Goal: Ask a question

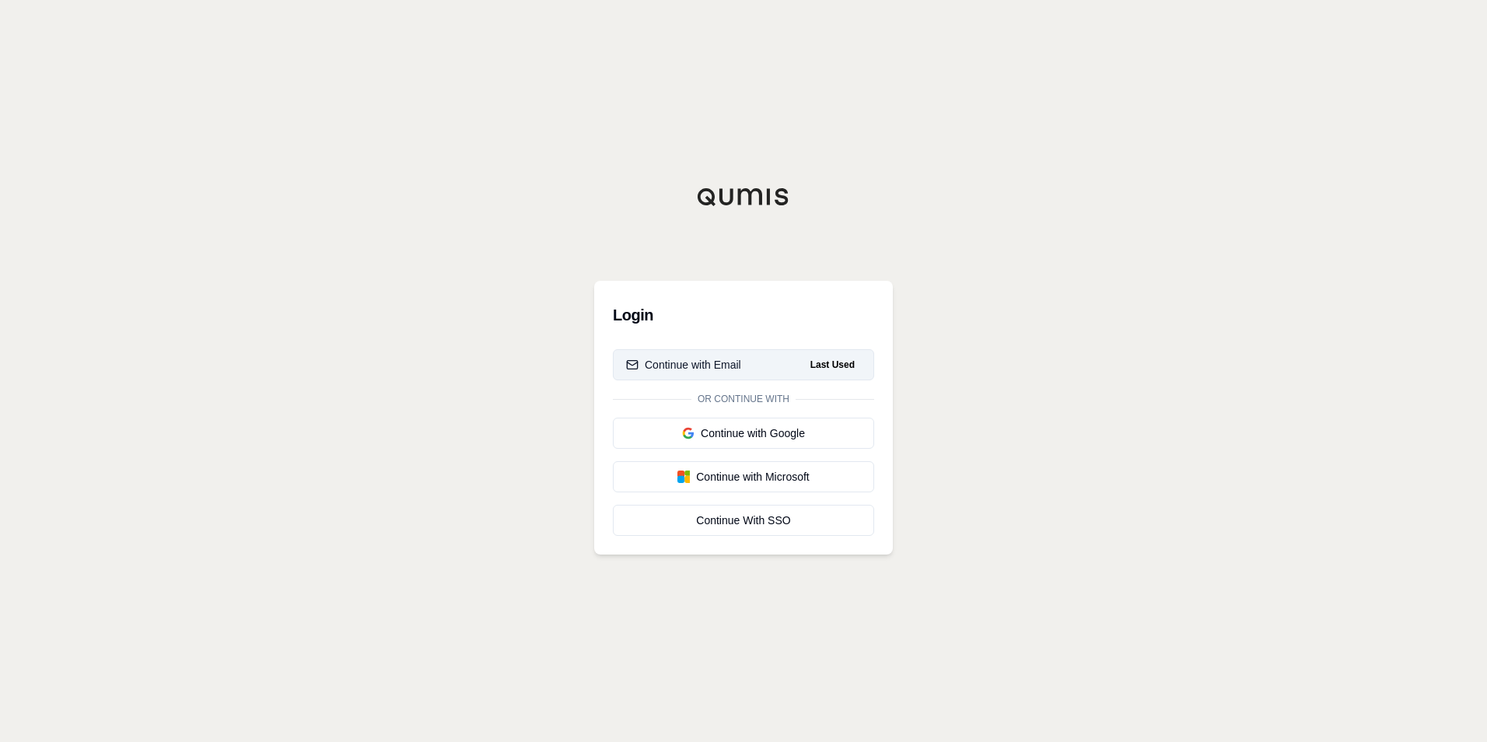
click at [715, 358] on div "Continue with Email" at bounding box center [683, 365] width 115 height 16
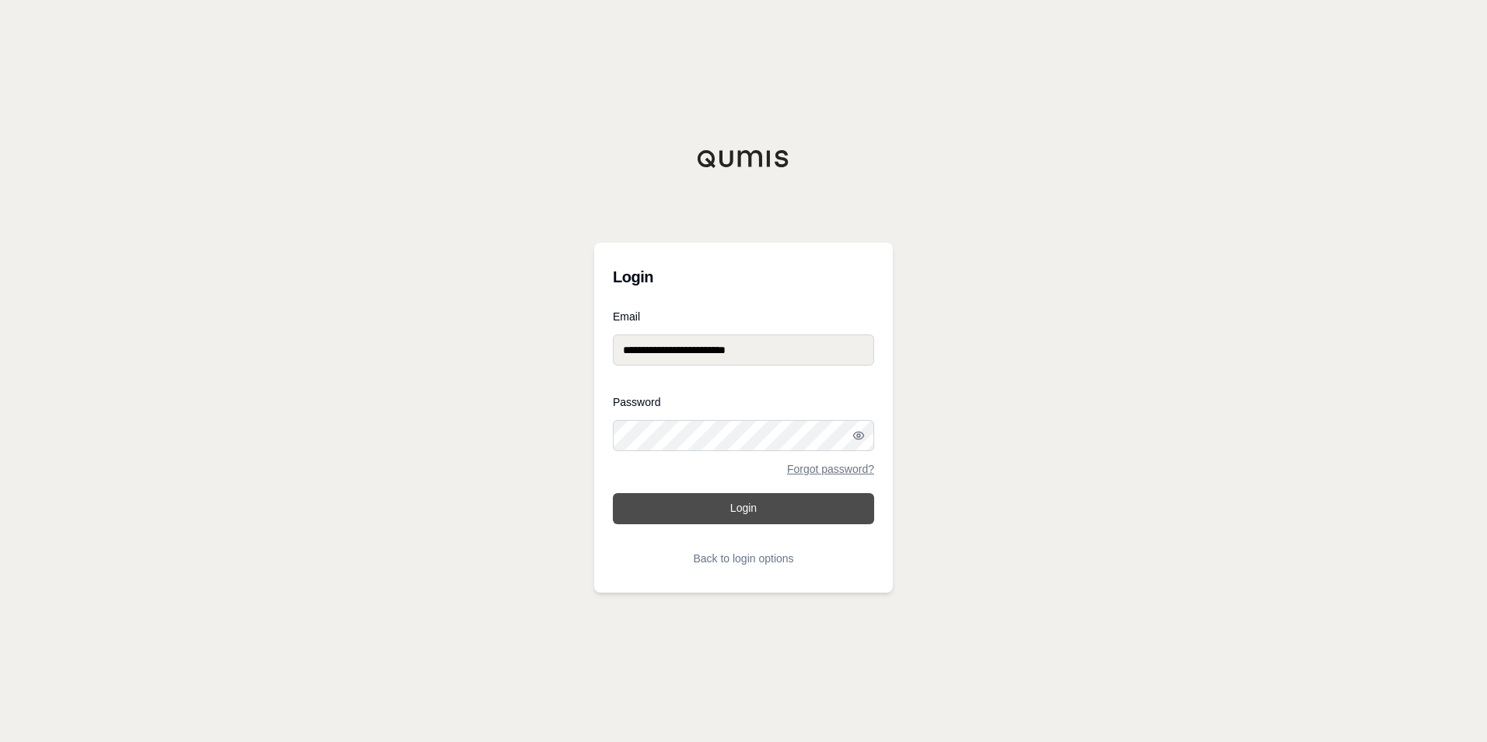
click at [731, 504] on button "Login" at bounding box center [743, 508] width 261 height 31
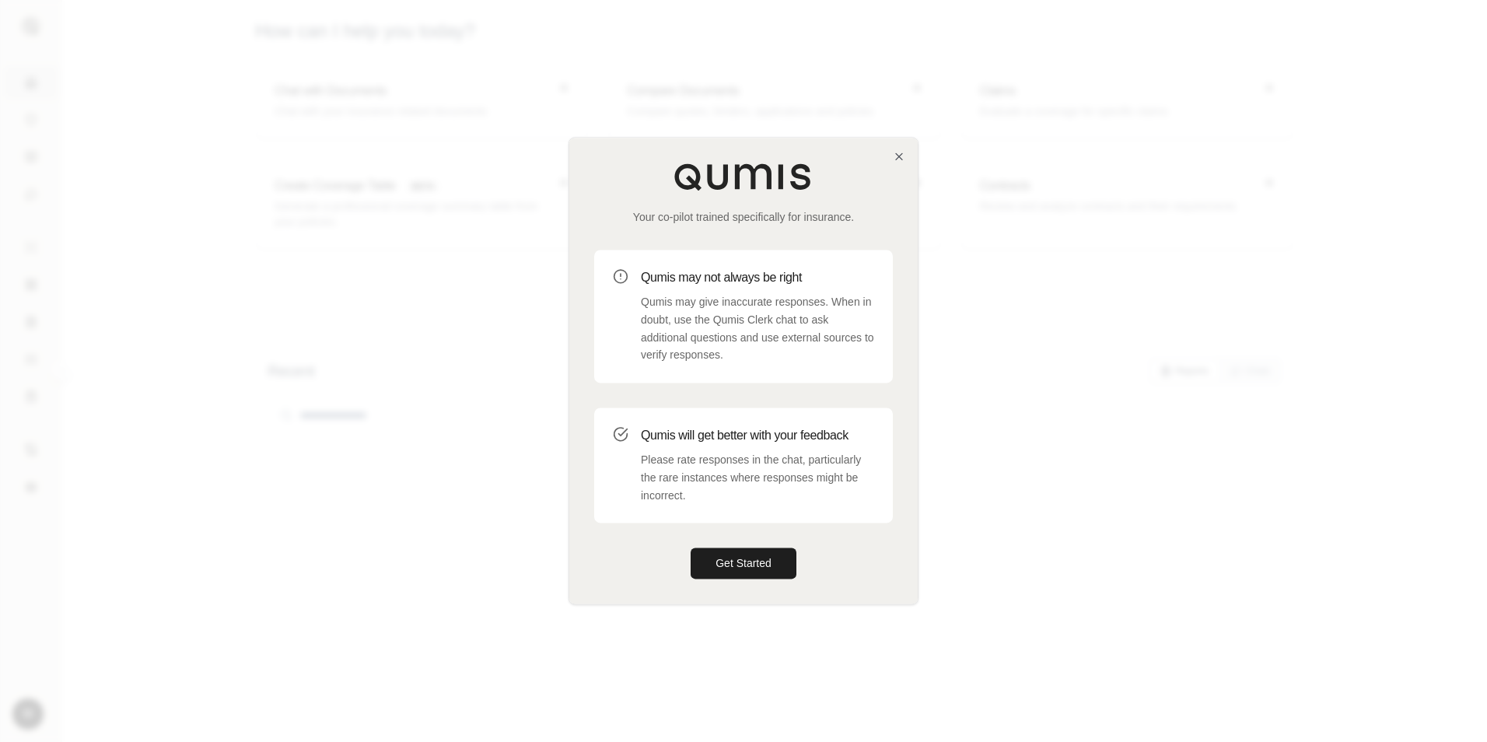
click at [1122, 462] on div at bounding box center [743, 371] width 1487 height 742
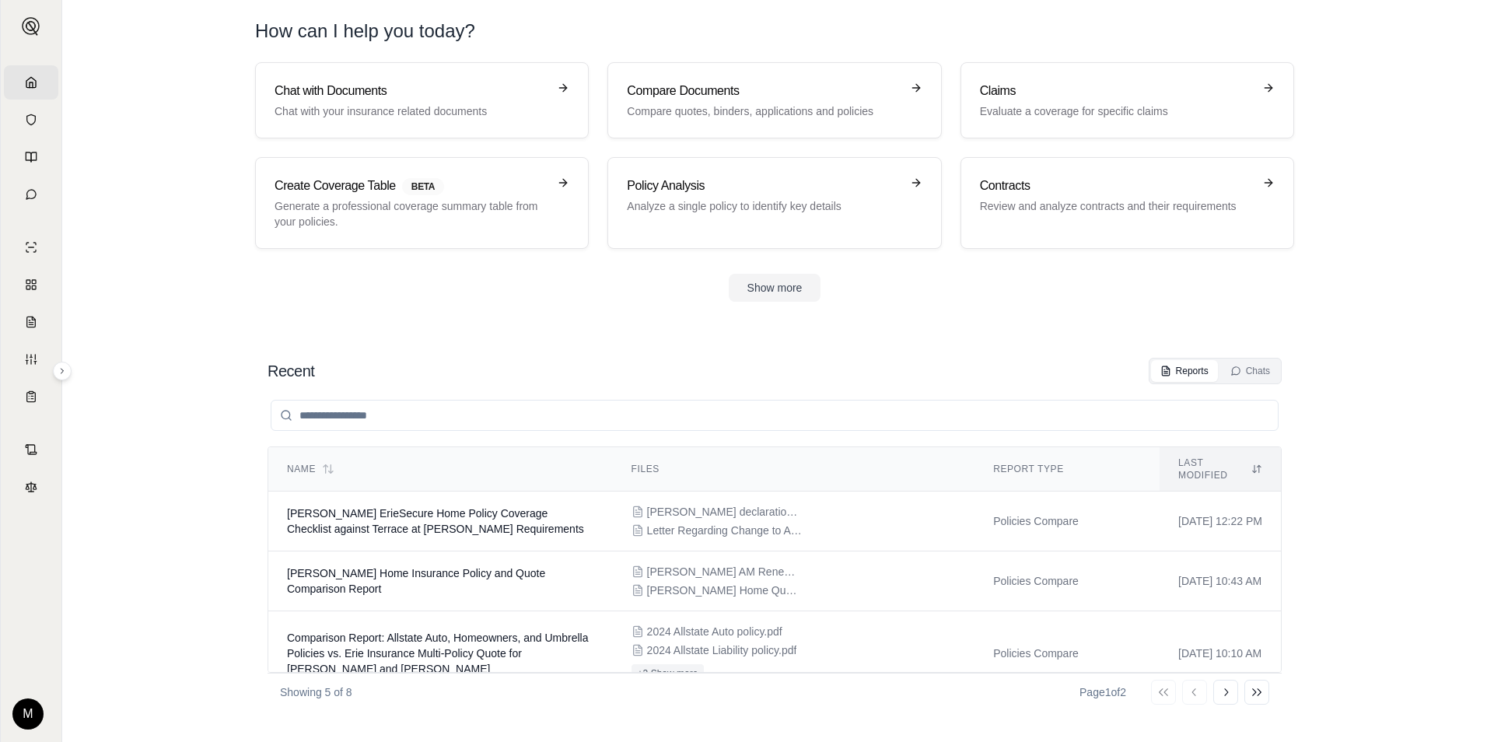
click at [330, 142] on div "Chat with Documents Chat with your insurance related documents Compare Document…" at bounding box center [774, 155] width 1039 height 187
click at [333, 102] on div "Chat with Documents Chat with your insurance related documents" at bounding box center [411, 100] width 273 height 37
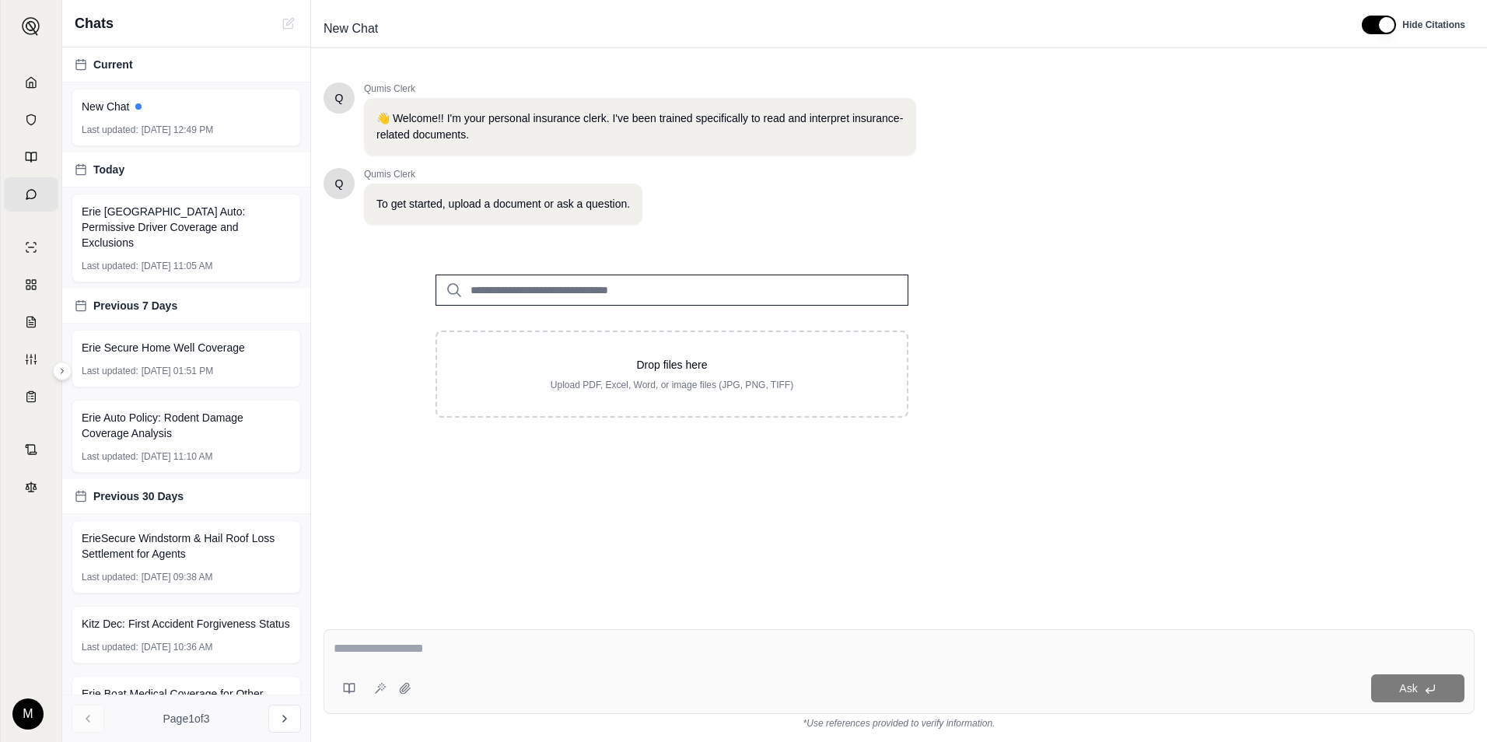
click at [607, 547] on div "Q Qumis Clerk 👋 Welcome!! I'm your personal insurance clerk. I've been trained …" at bounding box center [899, 337] width 1151 height 534
click at [156, 228] on span "Erie [GEOGRAPHIC_DATA] Auto: Permissive Driver Coverage and Exclusions" at bounding box center [186, 227] width 209 height 47
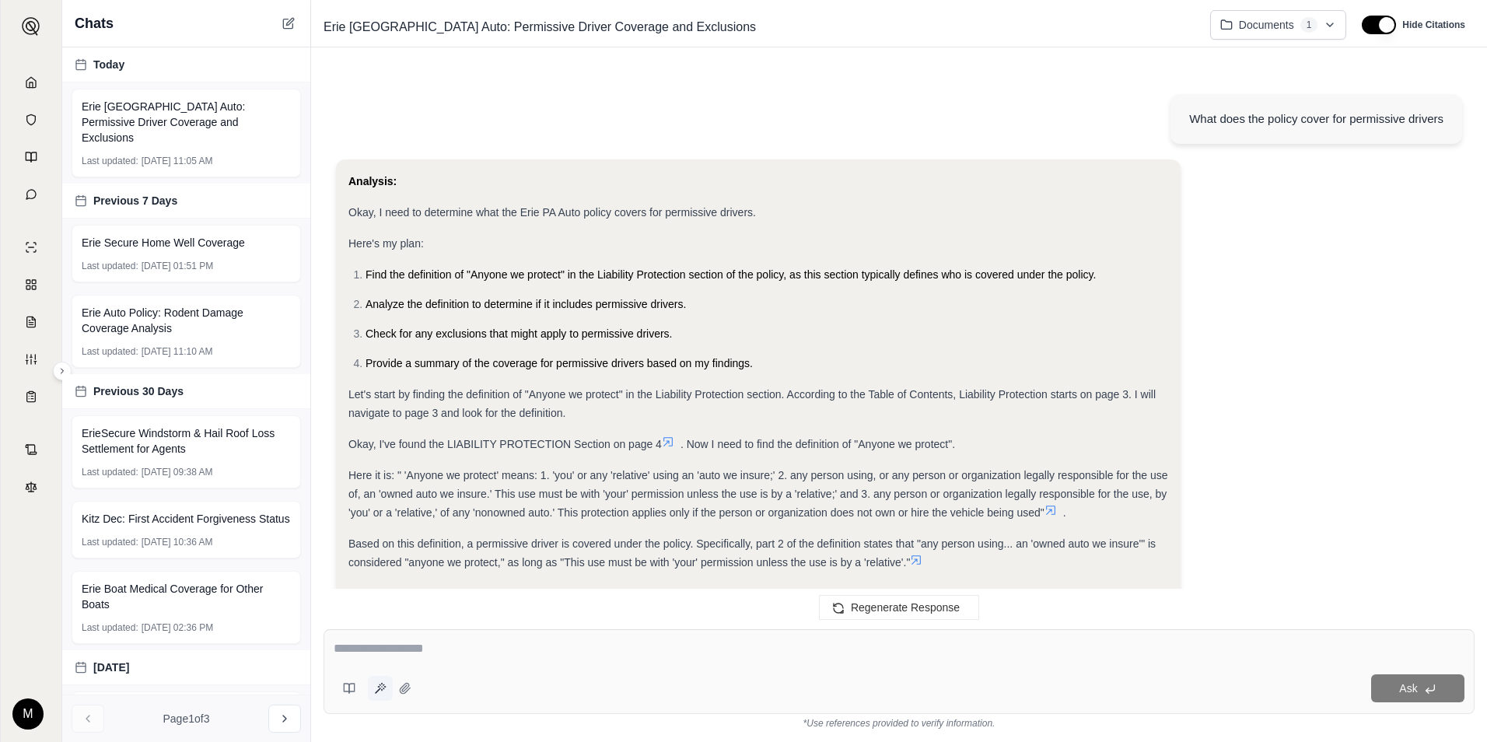
scroll to position [2145, 0]
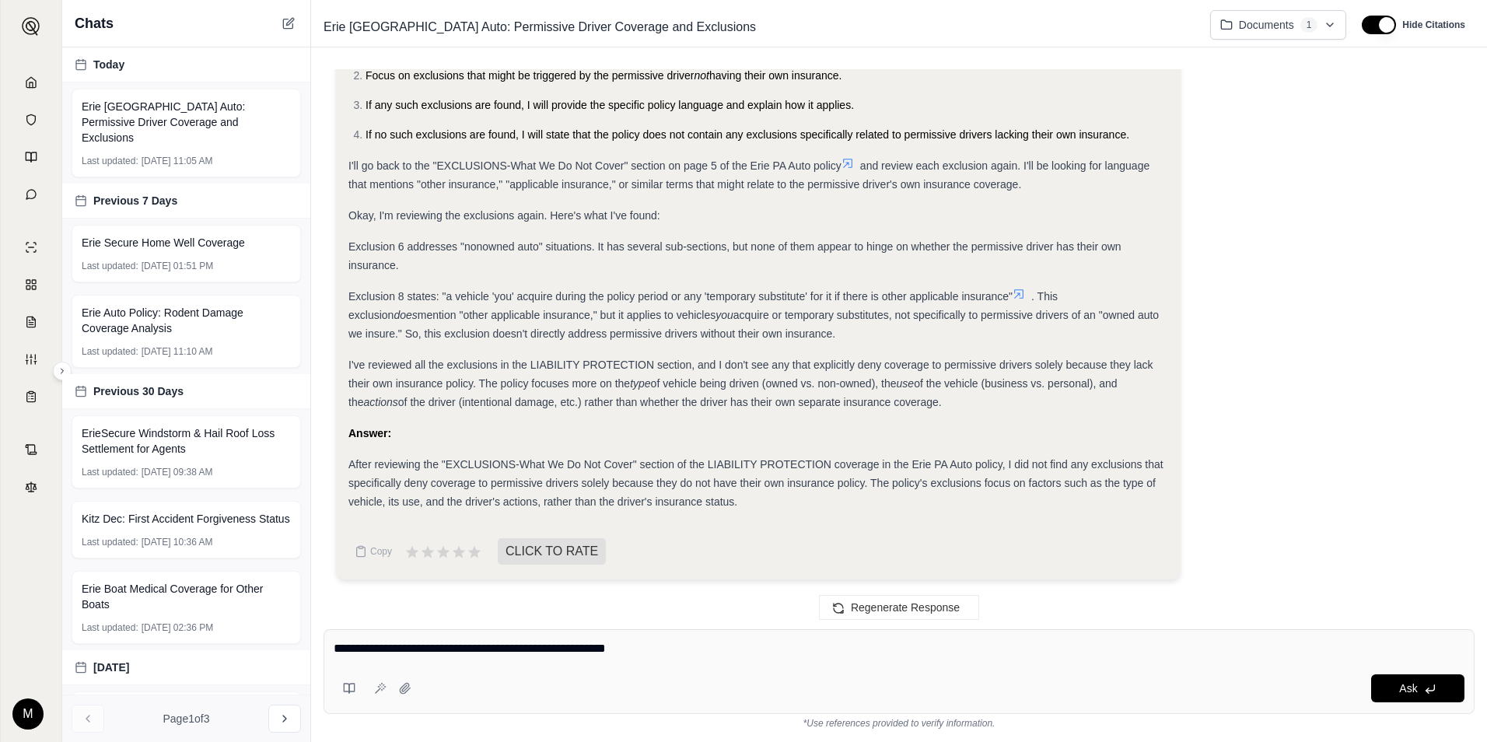
type textarea "**********"
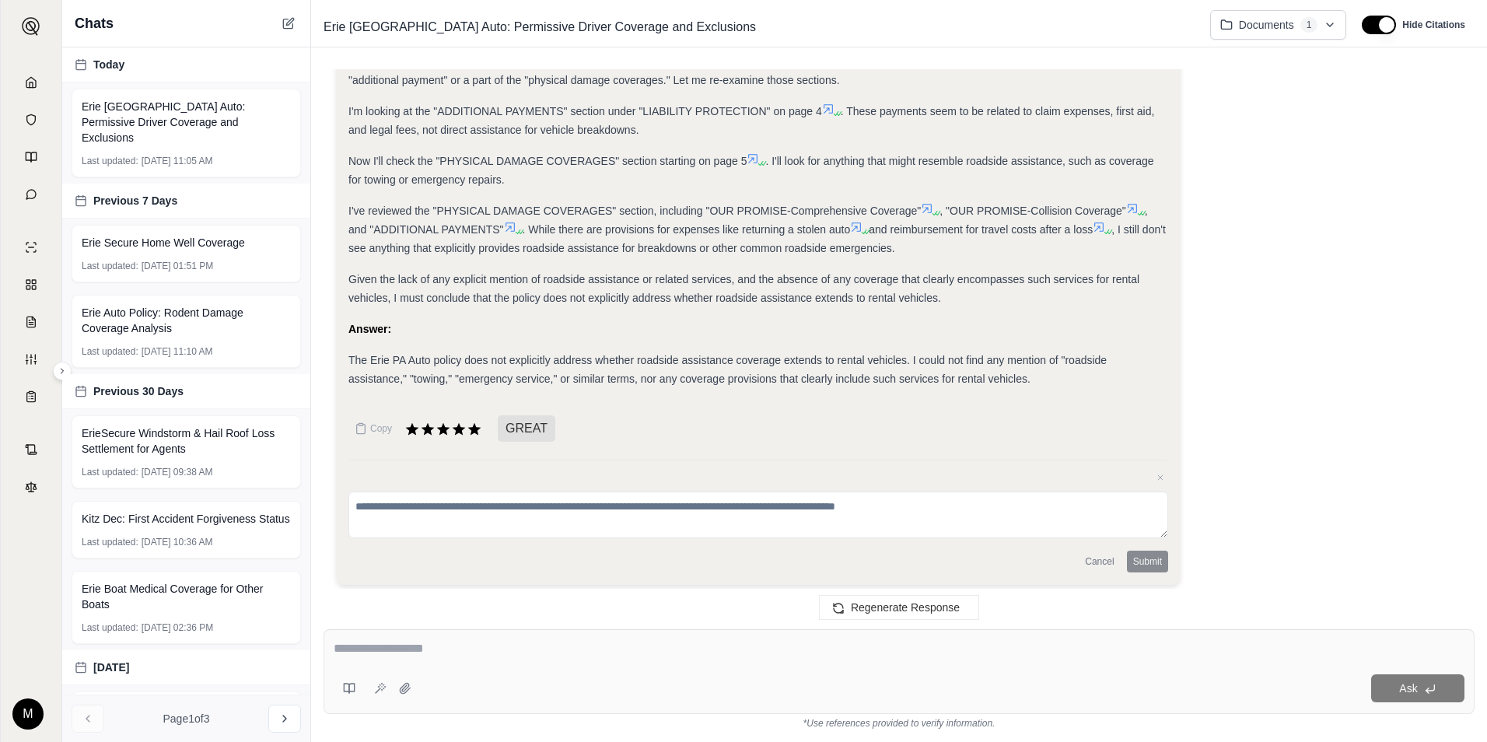
scroll to position [3093, 0]
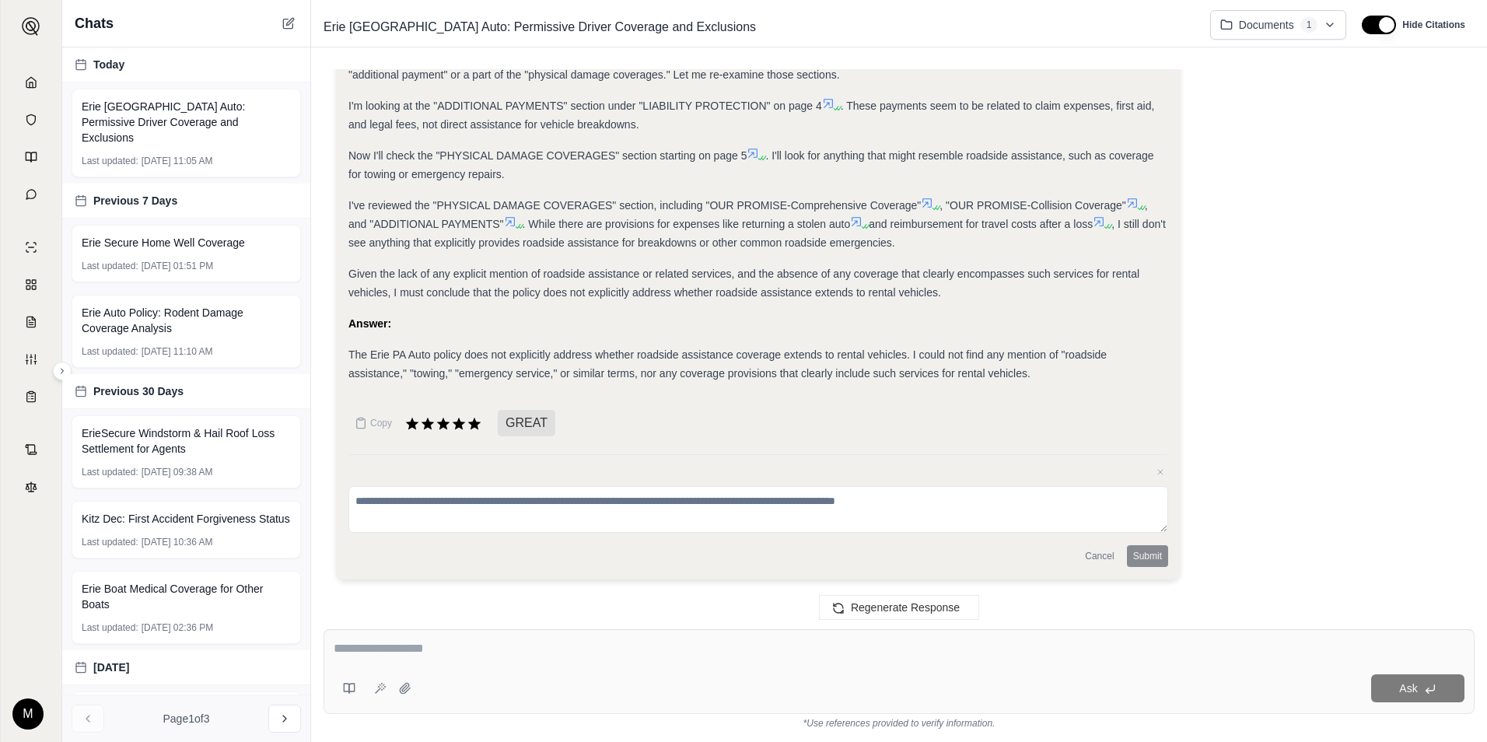
click at [414, 649] on textarea at bounding box center [899, 648] width 1131 height 19
click at [464, 669] on div "Ask" at bounding box center [899, 671] width 1151 height 85
type textarea "**********"
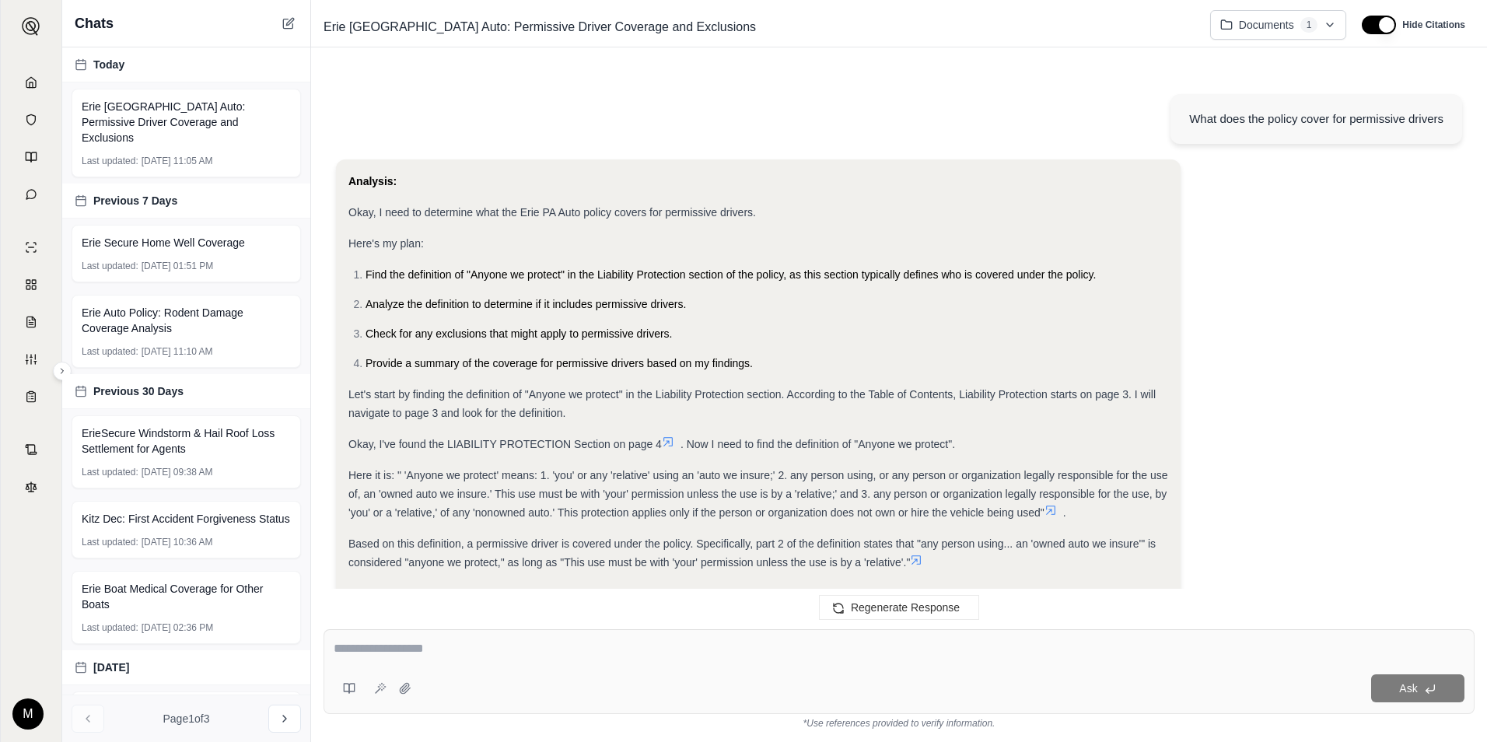
scroll to position [4151, 0]
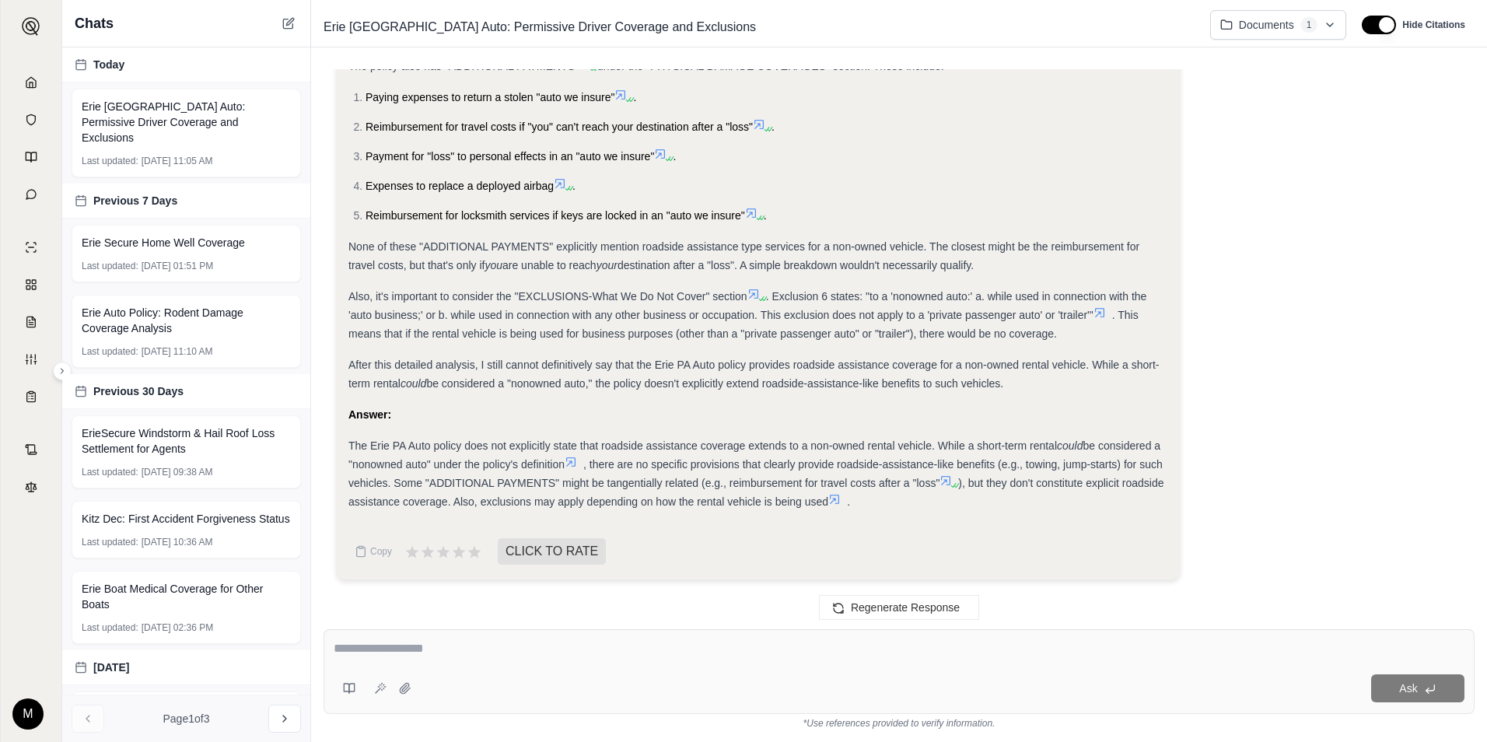
click at [572, 466] on icon at bounding box center [571, 462] width 12 height 12
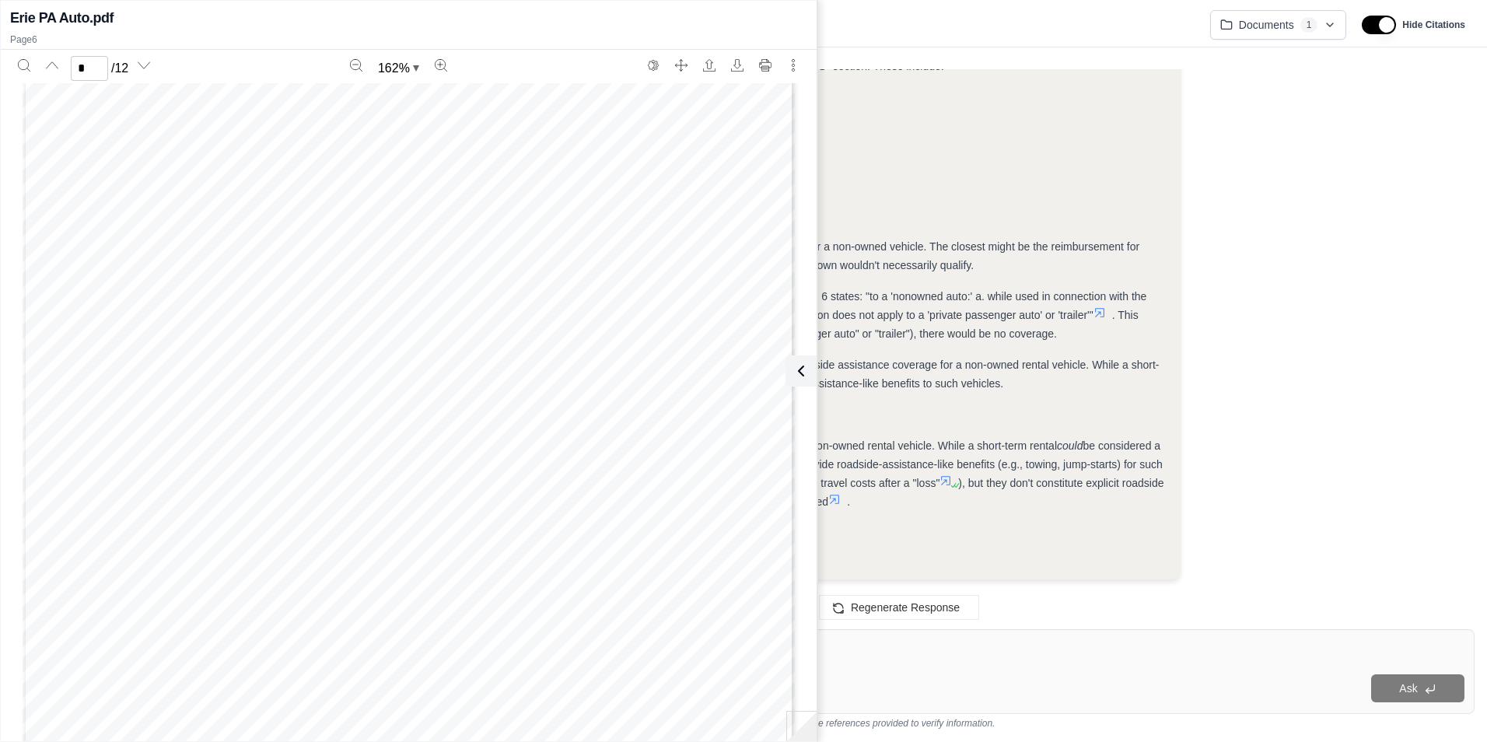
scroll to position [7096, 0]
type input "*"
type input "******"
type input "*"
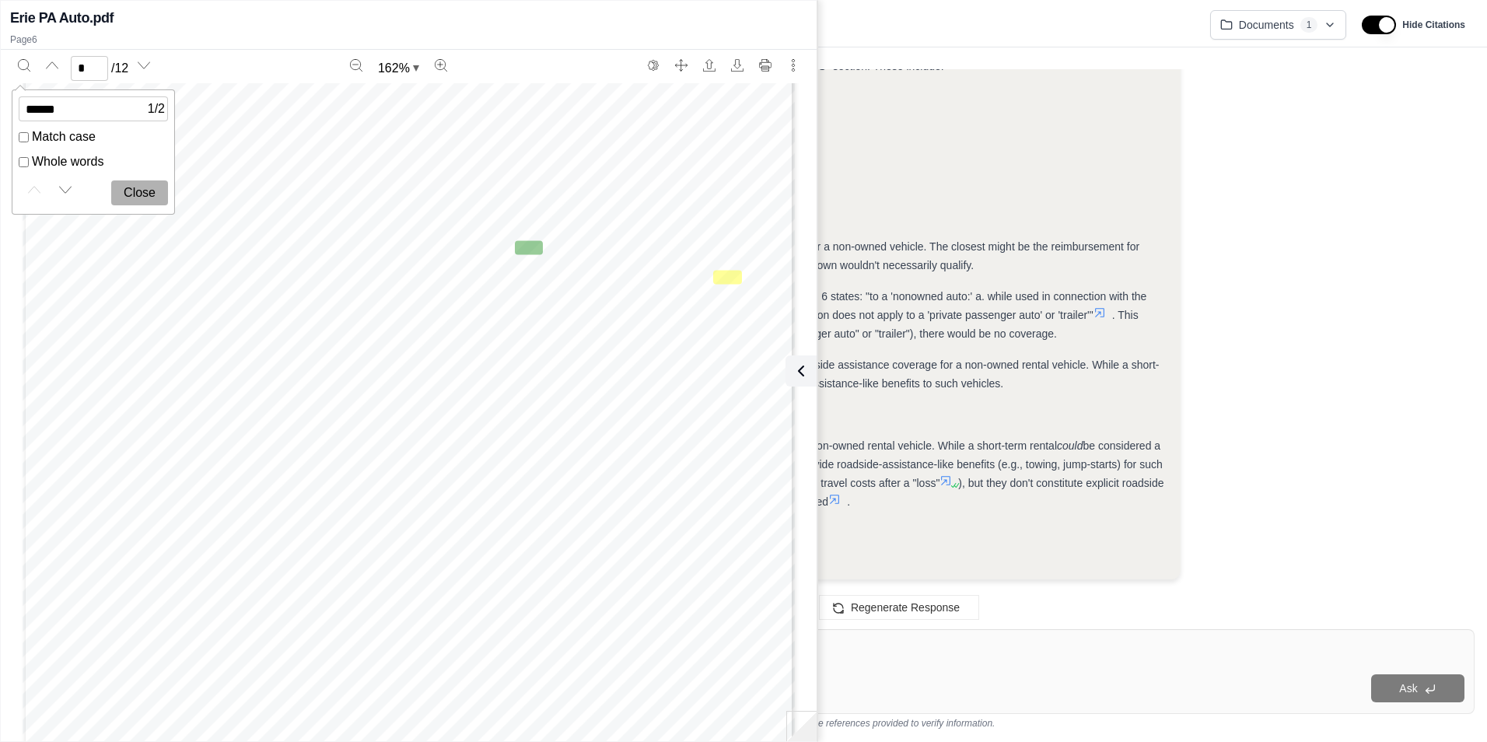
scroll to position [7103, 0]
click at [60, 192] on icon "Next match" at bounding box center [65, 190] width 12 height 12
drag, startPoint x: 72, startPoint y: 107, endPoint x: -75, endPoint y: 103, distance: 146.3
click at [0, 103] on html "Home Vault Prompts Chats Single Policy Comparisons Claims Custom Report Coverag…" at bounding box center [743, 371] width 1487 height 742
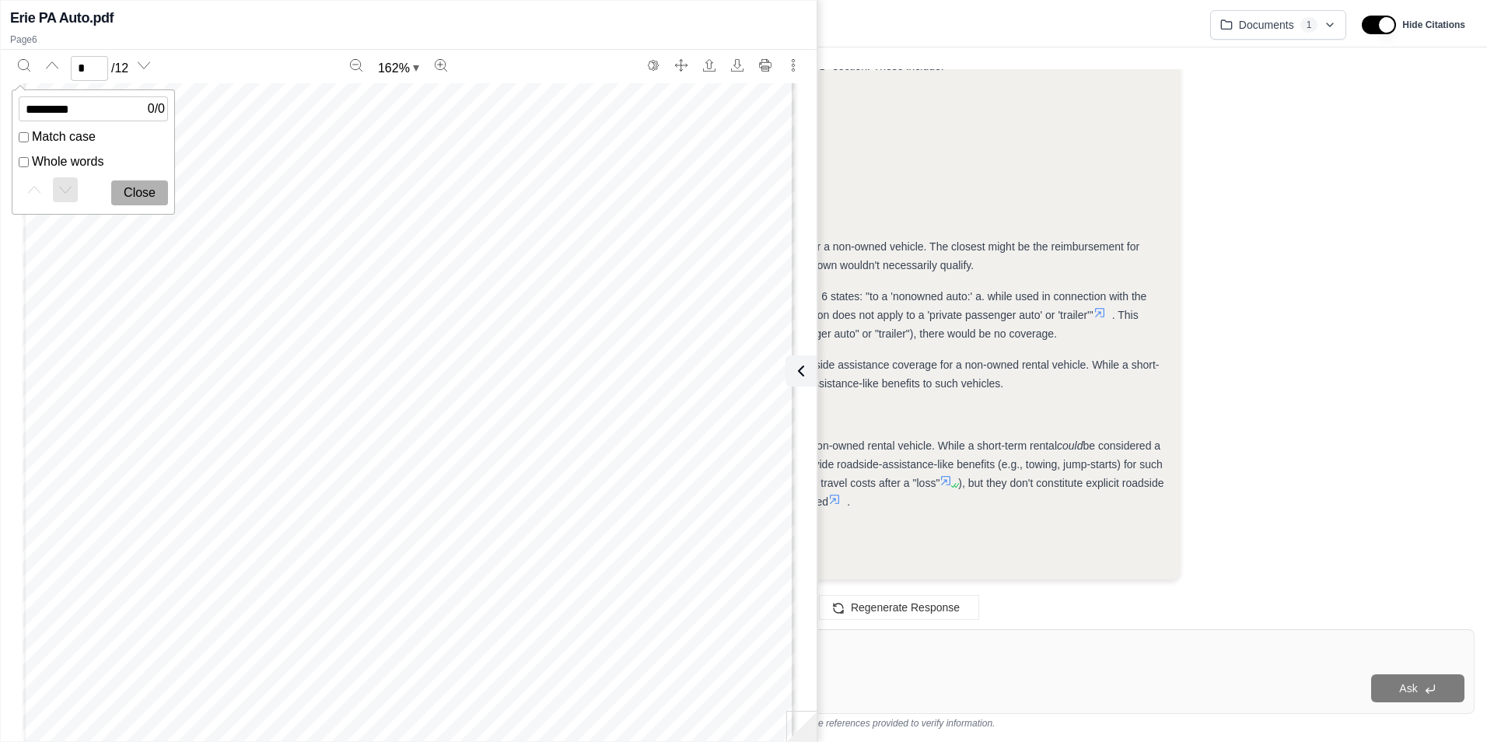
scroll to position [4151, 0]
drag, startPoint x: 121, startPoint y: 110, endPoint x: 5, endPoint y: 103, distance: 116.9
click at [5, 103] on div "**********" at bounding box center [409, 390] width 816 height 680
type input "******"
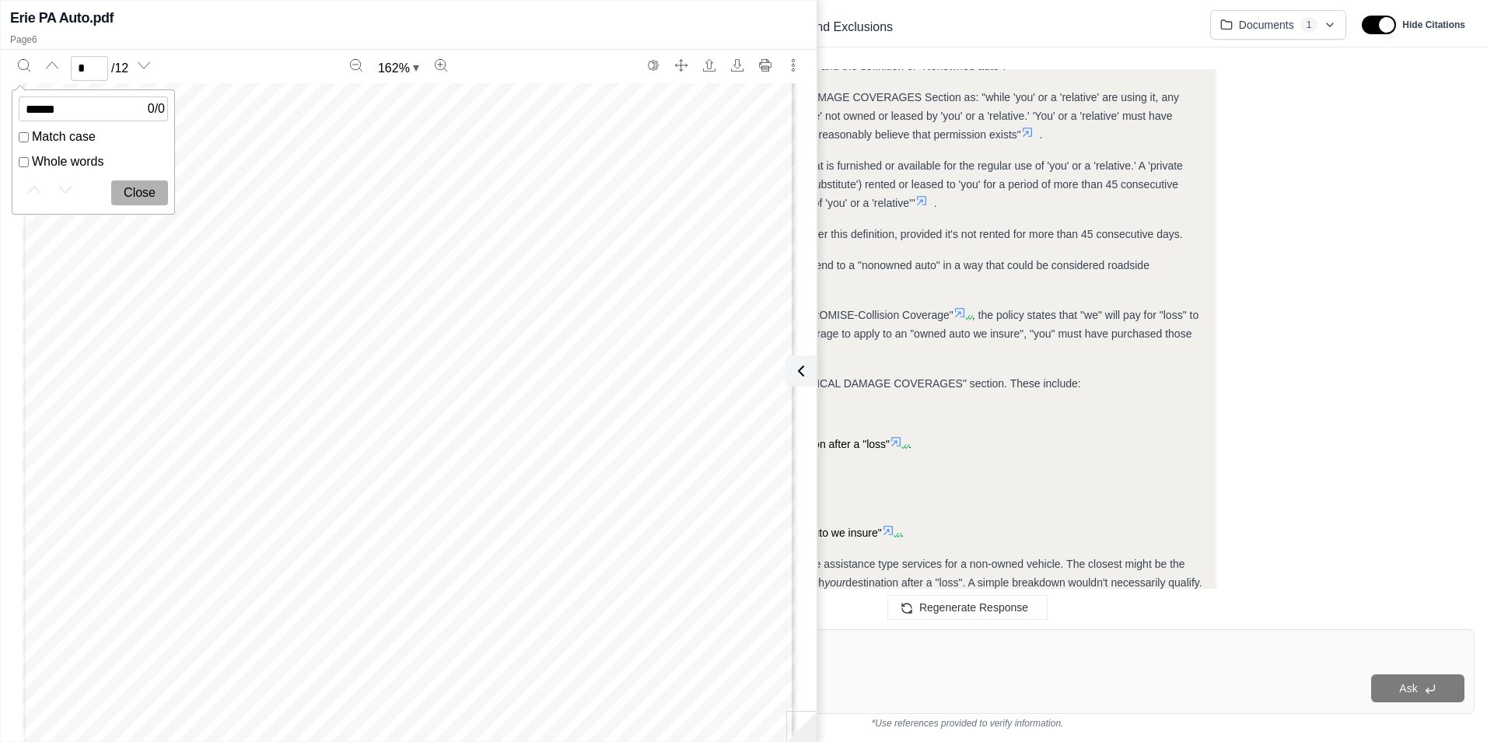
scroll to position [4468, 0]
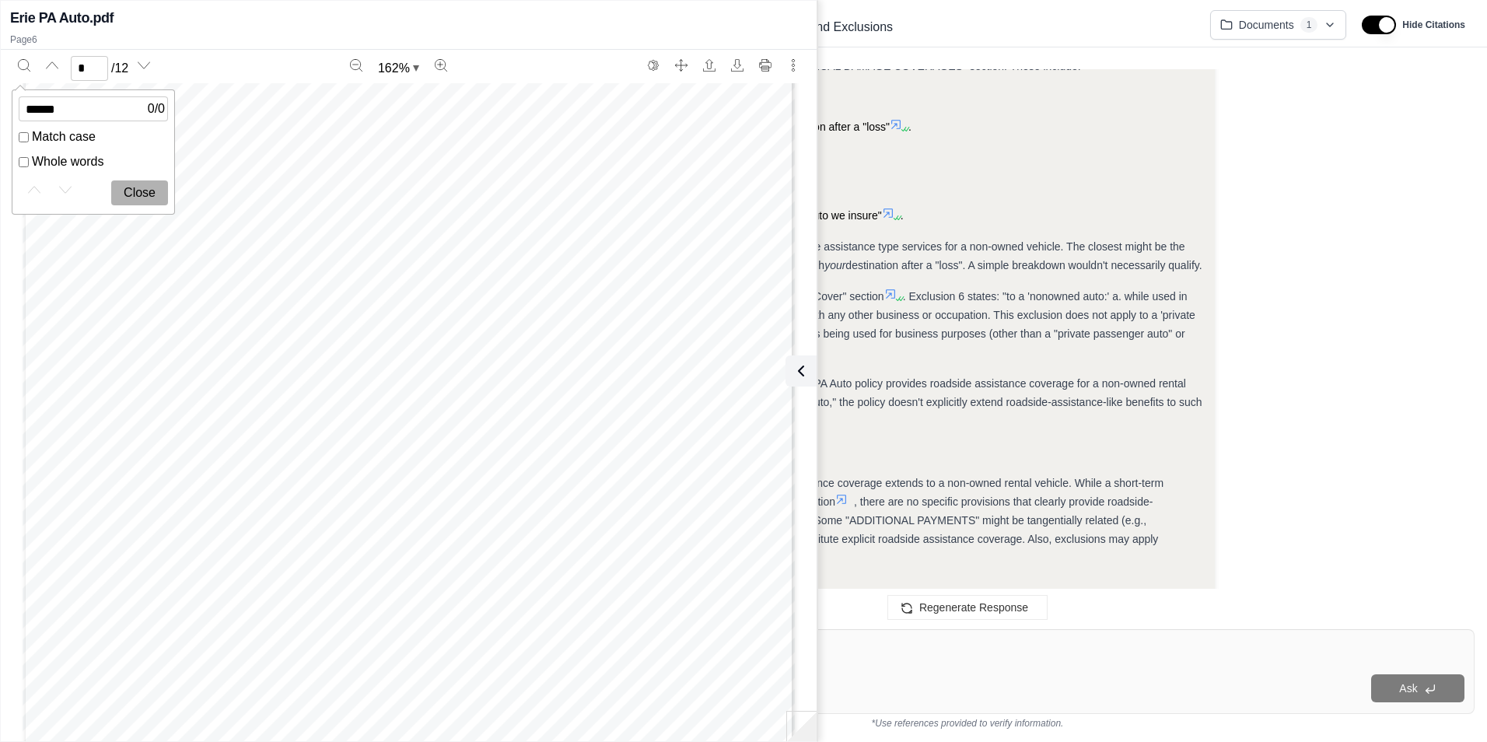
click at [131, 190] on button "Close" at bounding box center [139, 192] width 57 height 25
click at [497, 363] on span "results from a direct and accidental “" at bounding box center [526, 369] width 184 height 12
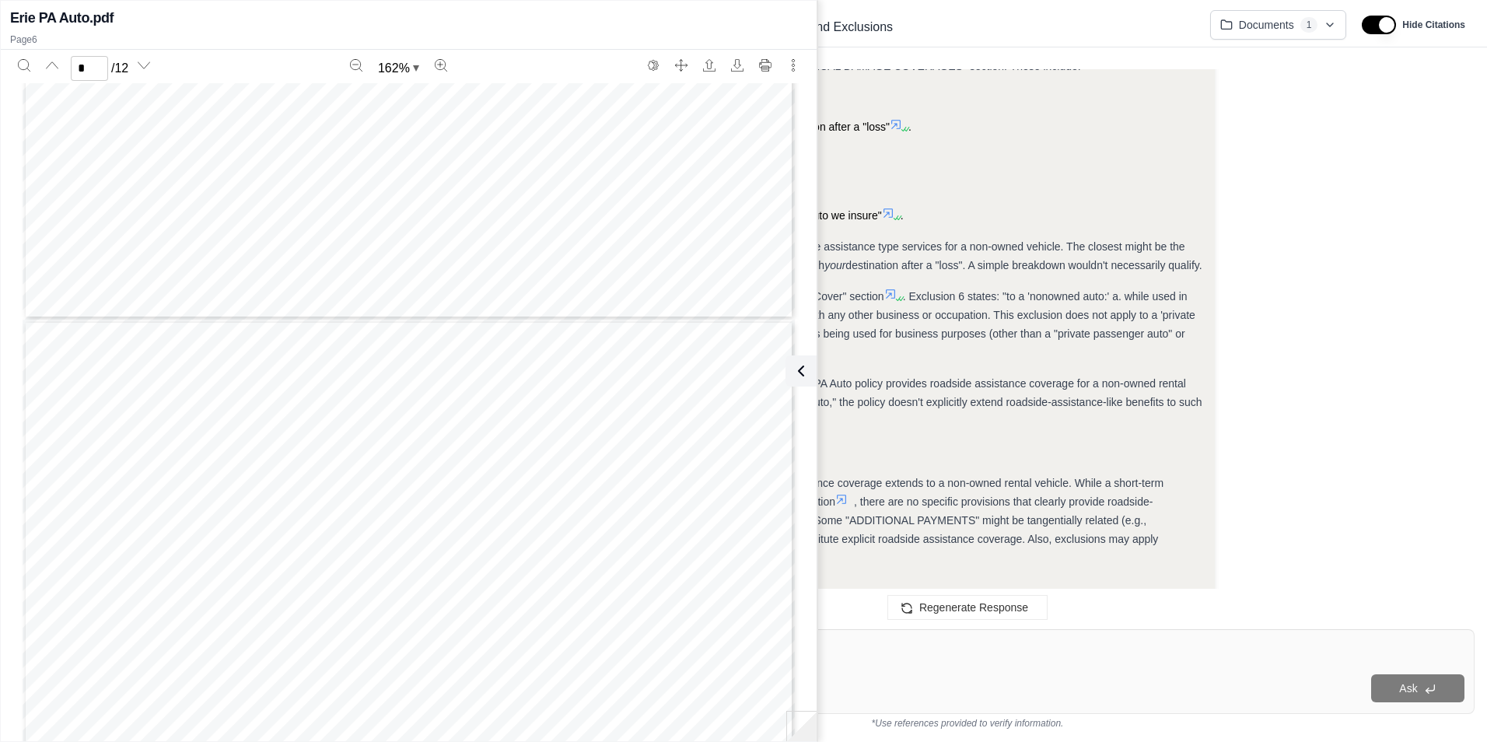
type input "*"
click at [934, 238] on div "None of these "ADDITIONAL PAYMENTS" explicitly mention roadside assistance type…" at bounding box center [843, 255] width 717 height 37
click at [807, 363] on icon at bounding box center [798, 371] width 19 height 19
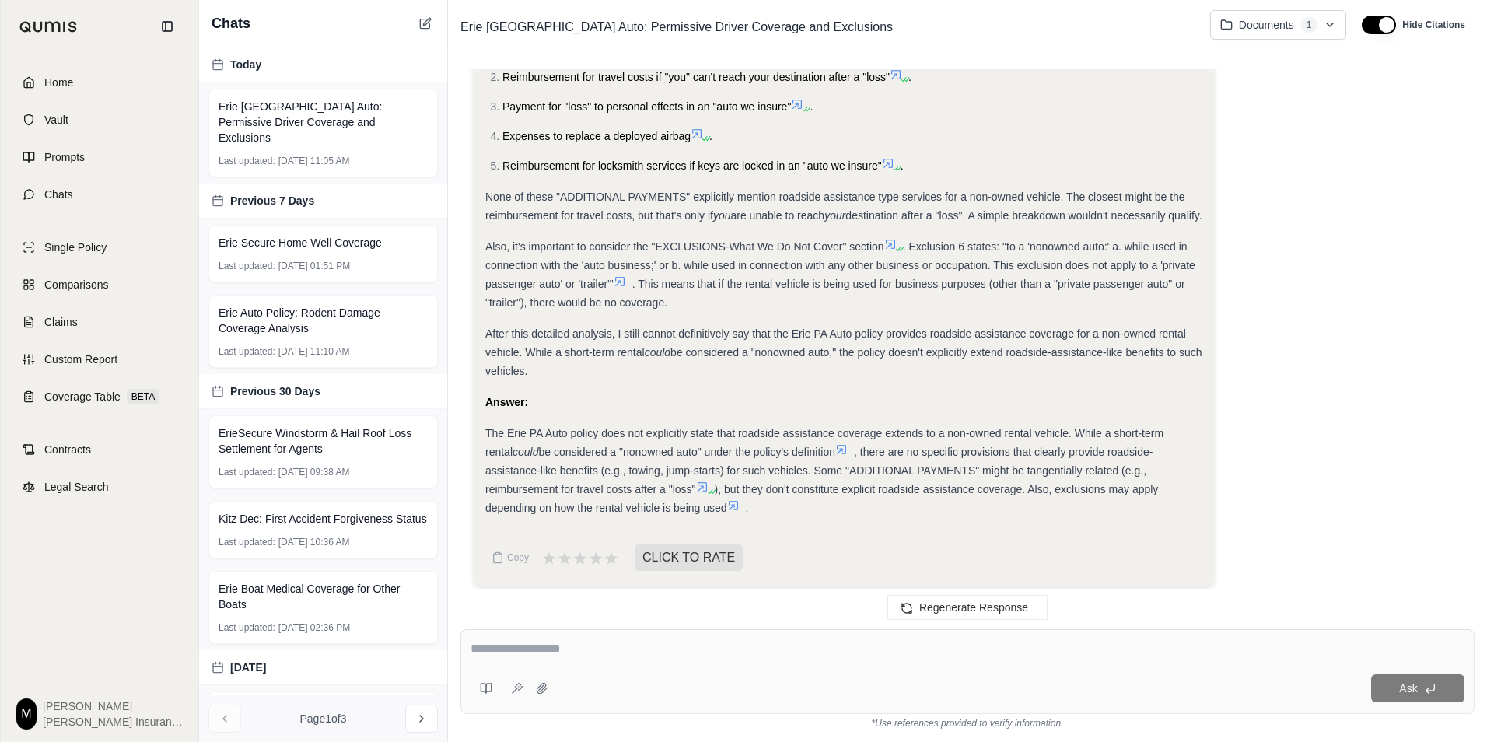
scroll to position [4543, 0]
